Goal: Transaction & Acquisition: Obtain resource

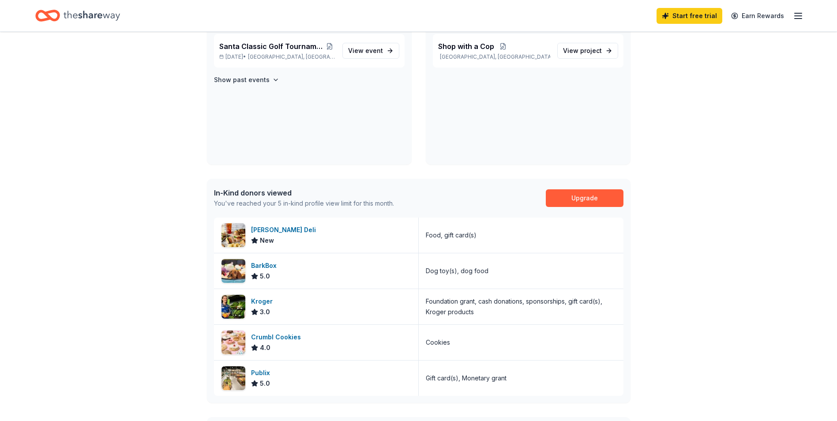
scroll to position [265, 0]
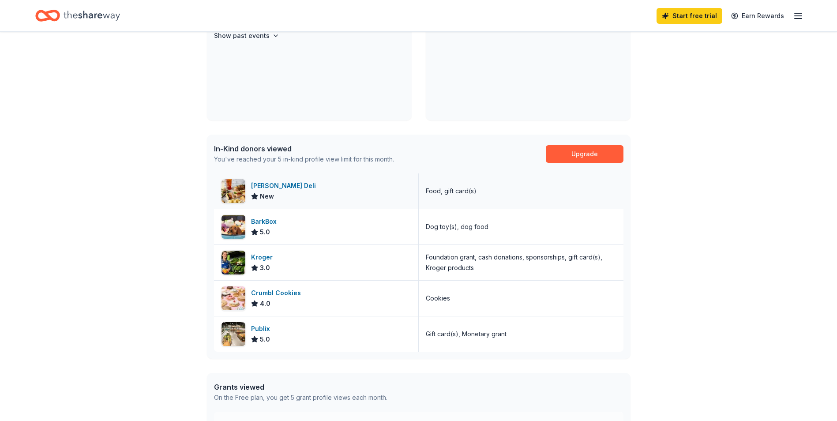
click at [281, 185] on div "[PERSON_NAME] Deli" at bounding box center [285, 185] width 68 height 11
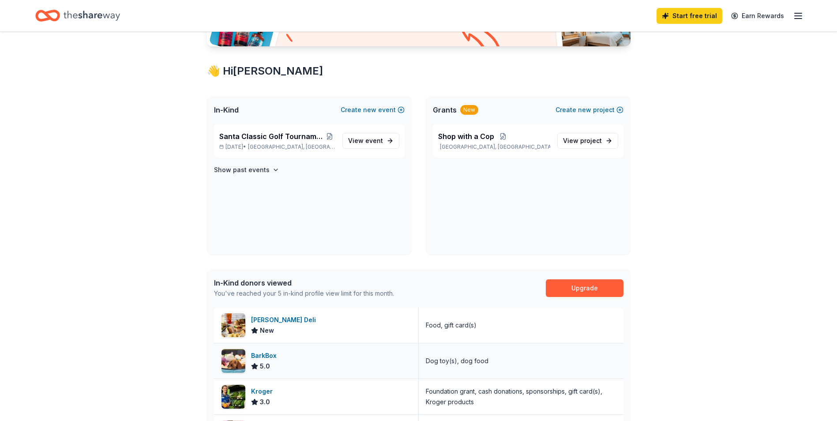
scroll to position [14, 0]
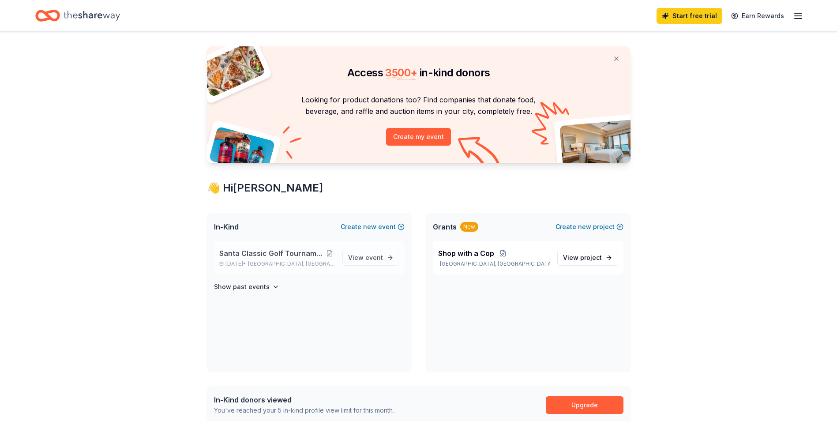
click at [297, 251] on span "Santa Classic Golf Tournament / Shop with a Cop" at bounding box center [271, 253] width 105 height 11
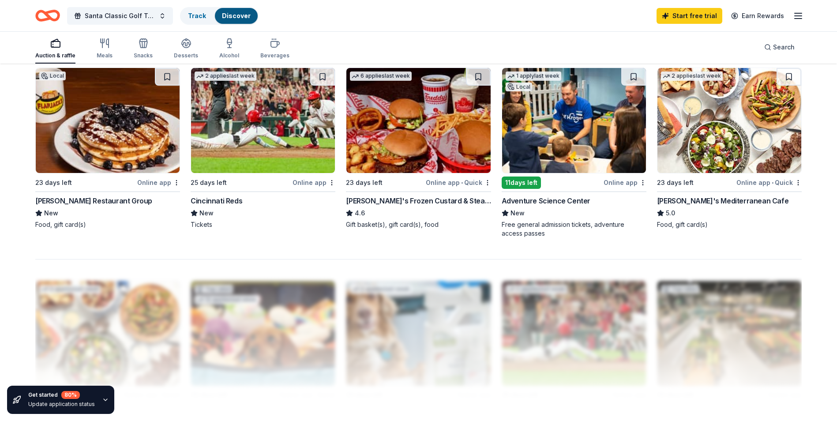
scroll to position [662, 0]
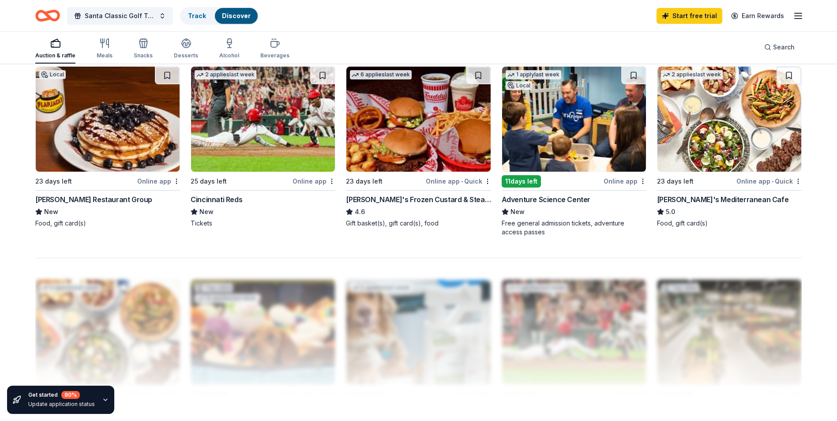
click at [439, 198] on div "[PERSON_NAME]'s Frozen Custard & Steakburgers" at bounding box center [418, 199] width 145 height 11
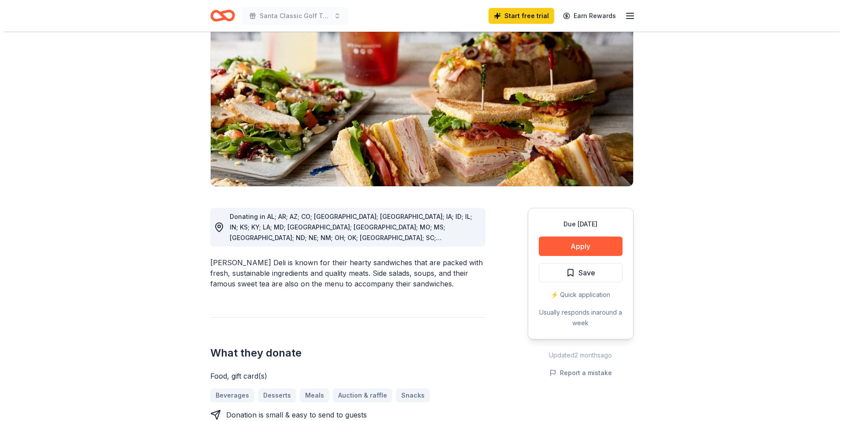
scroll to position [88, 0]
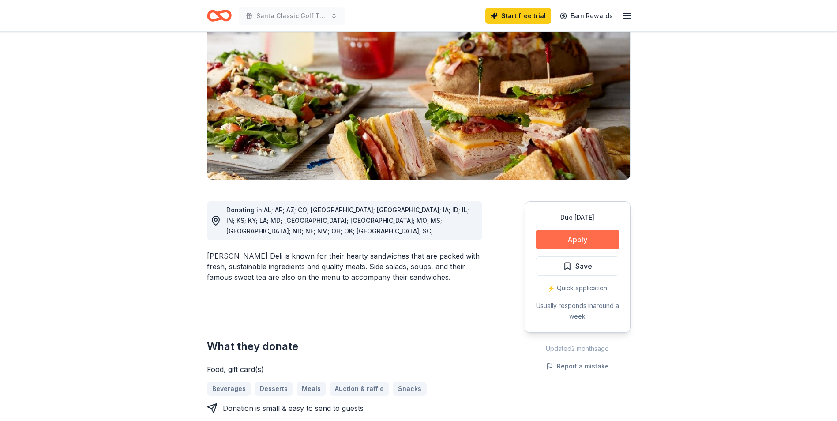
click at [585, 237] on button "Apply" at bounding box center [577, 239] width 84 height 19
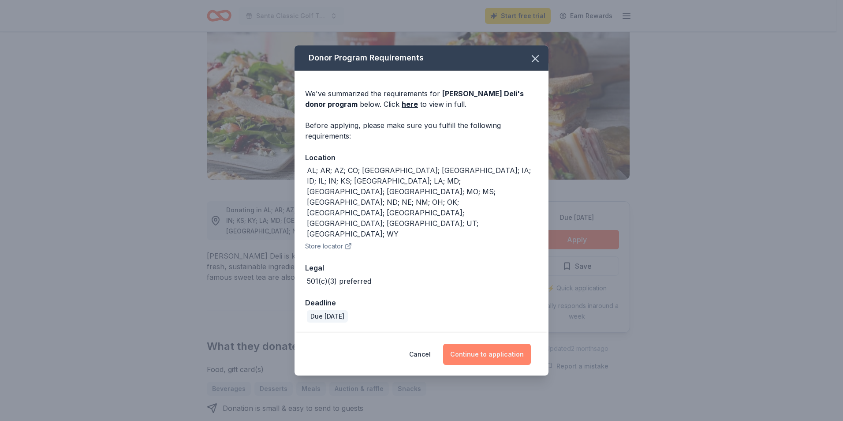
click at [508, 344] on button "Continue to application" at bounding box center [487, 354] width 88 height 21
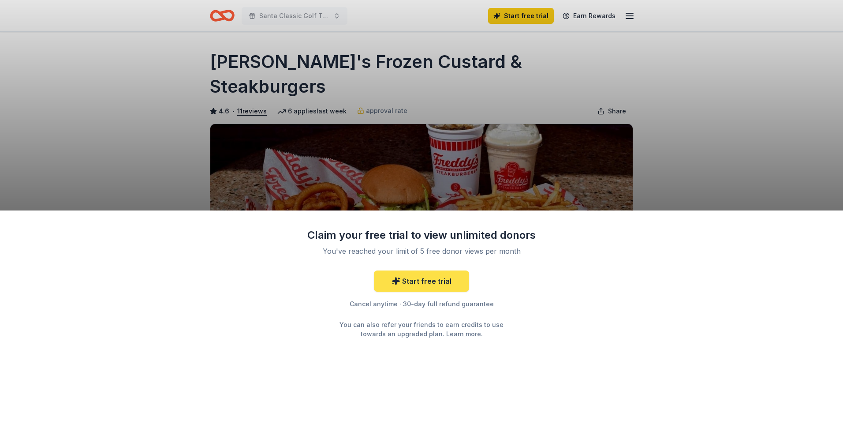
click at [442, 284] on link "Start free trial" at bounding box center [421, 280] width 95 height 21
